Goal: Check status: Check status

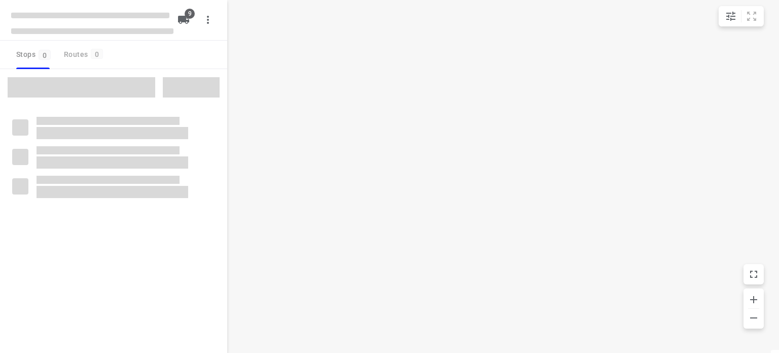
type input "distance"
checkbox input "true"
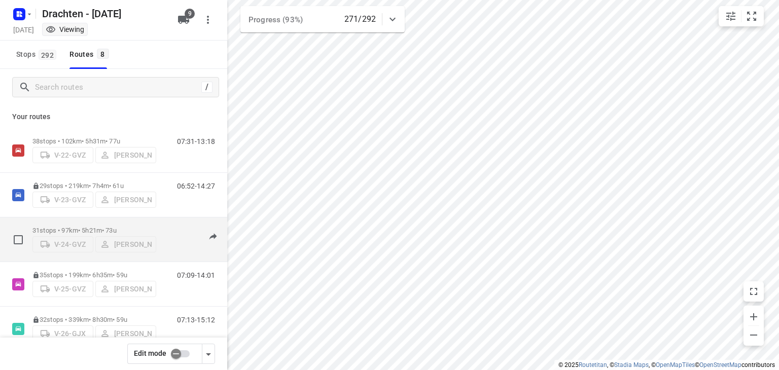
click at [129, 227] on p "31 stops • 97km • 5h21m • 73u" at bounding box center [94, 231] width 124 height 8
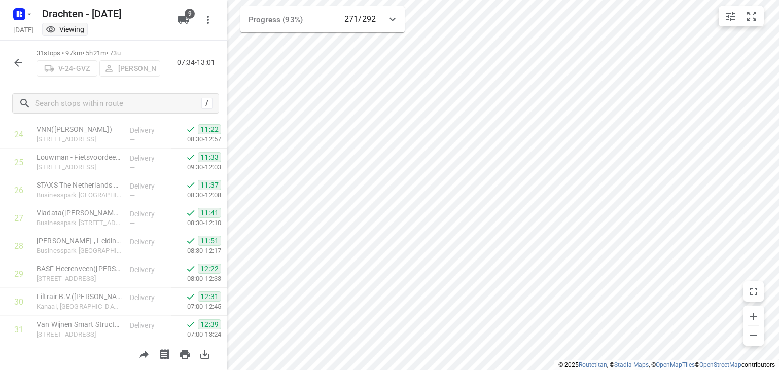
scroll to position [728, 0]
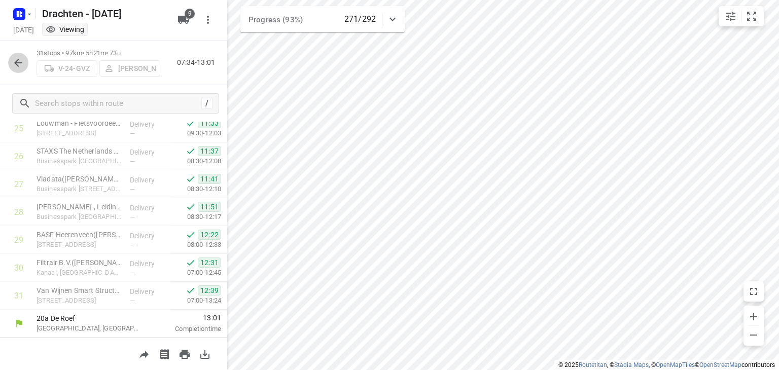
click at [21, 59] on icon "button" at bounding box center [18, 63] width 12 height 12
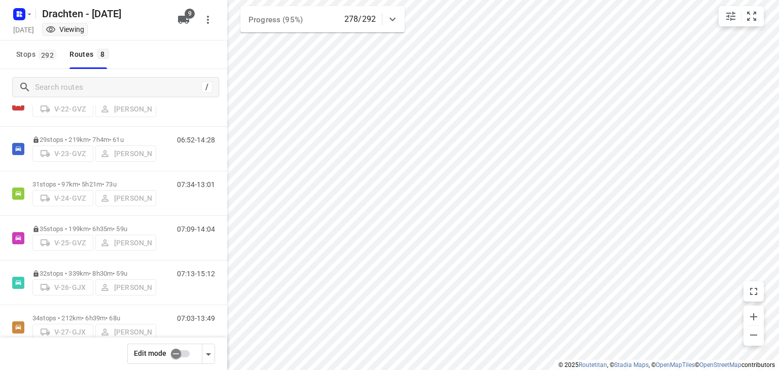
scroll to position [0, 0]
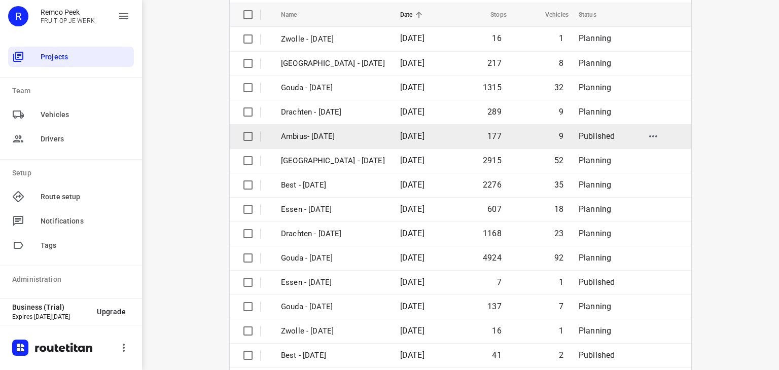
scroll to position [105, 0]
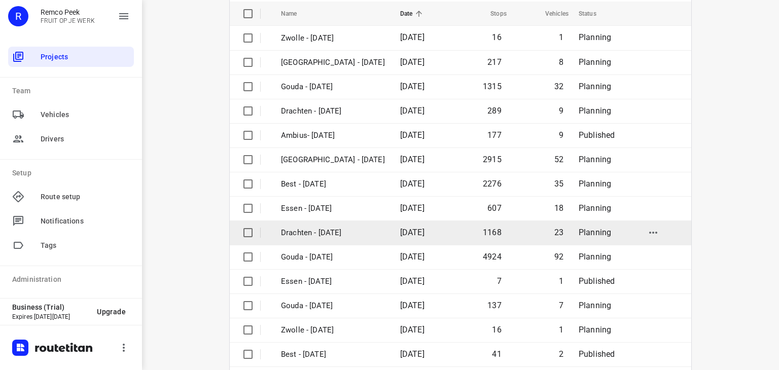
click at [315, 232] on p "Drachten - Monday" at bounding box center [333, 233] width 104 height 12
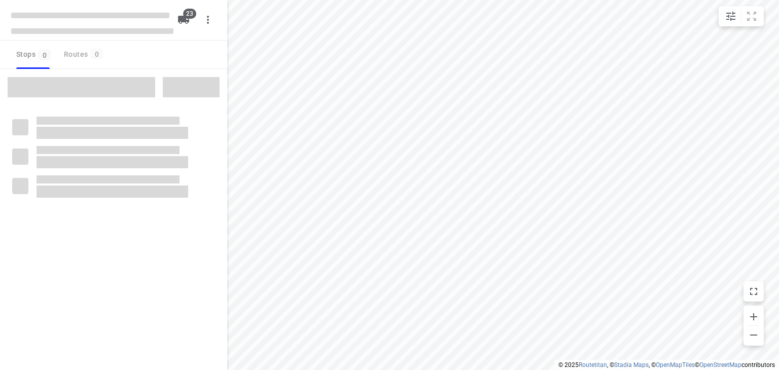
checkbox input "true"
